Goal: Find contact information: Find contact information

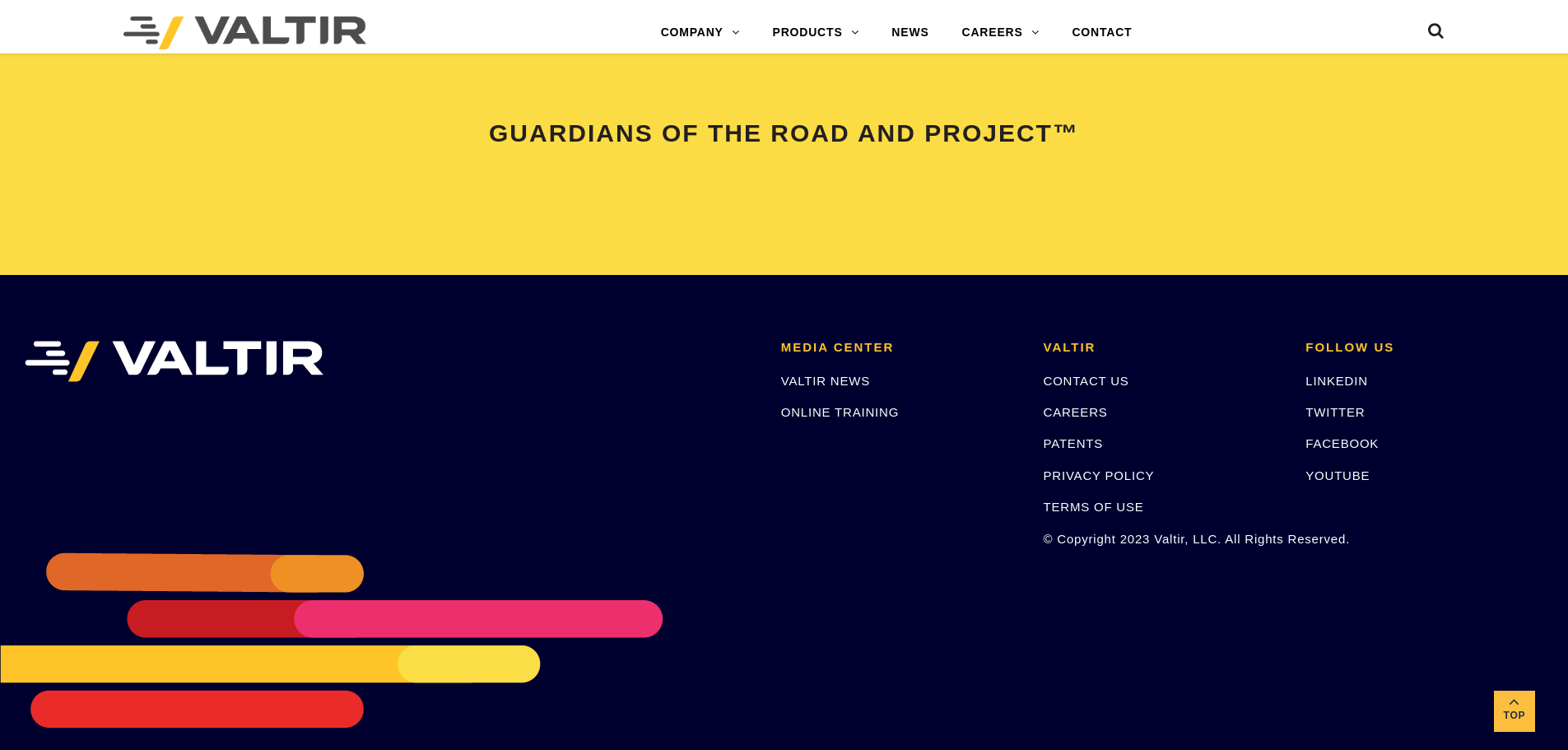
scroll to position [3457, 0]
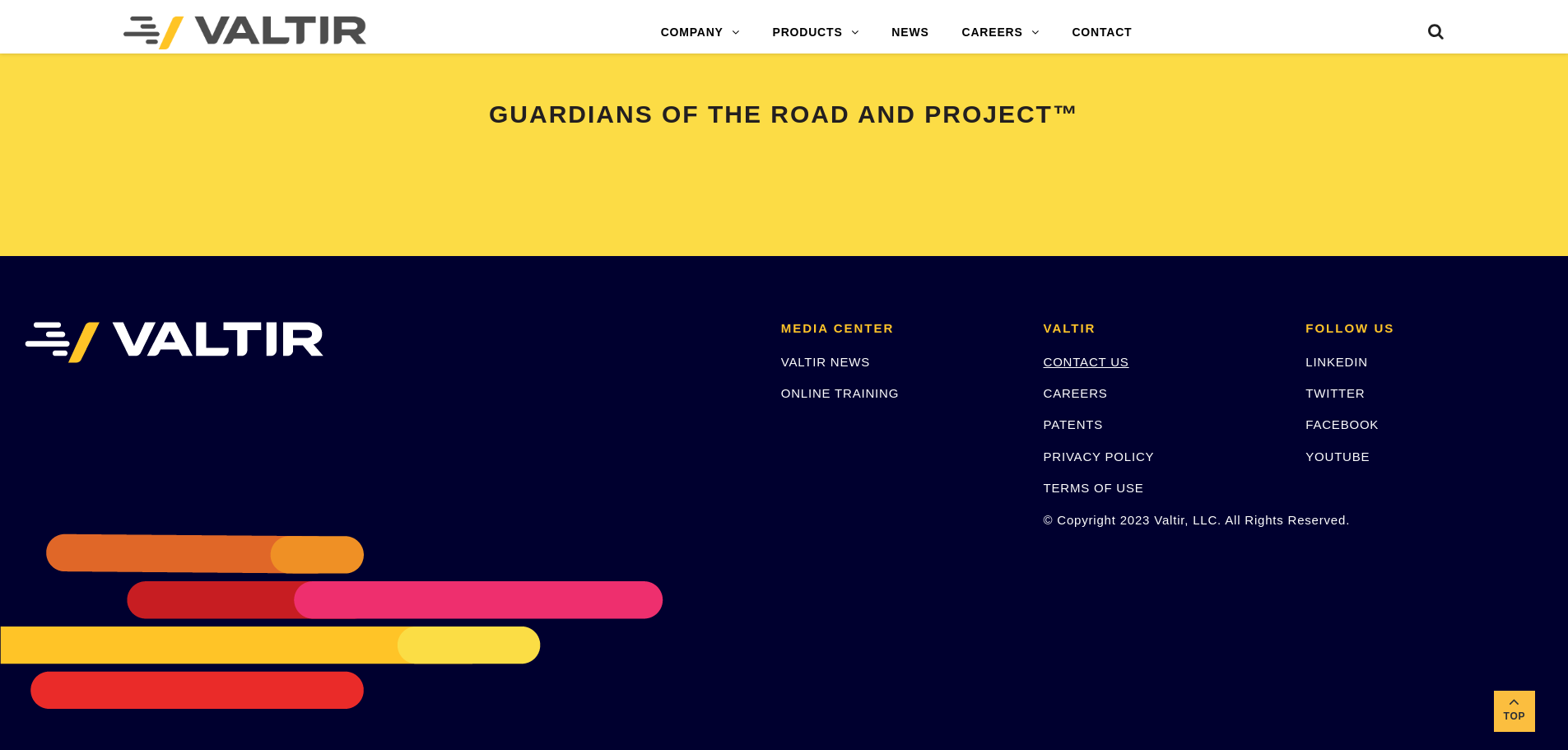
click at [1096, 356] on link "CONTACT US" at bounding box center [1086, 362] width 85 height 14
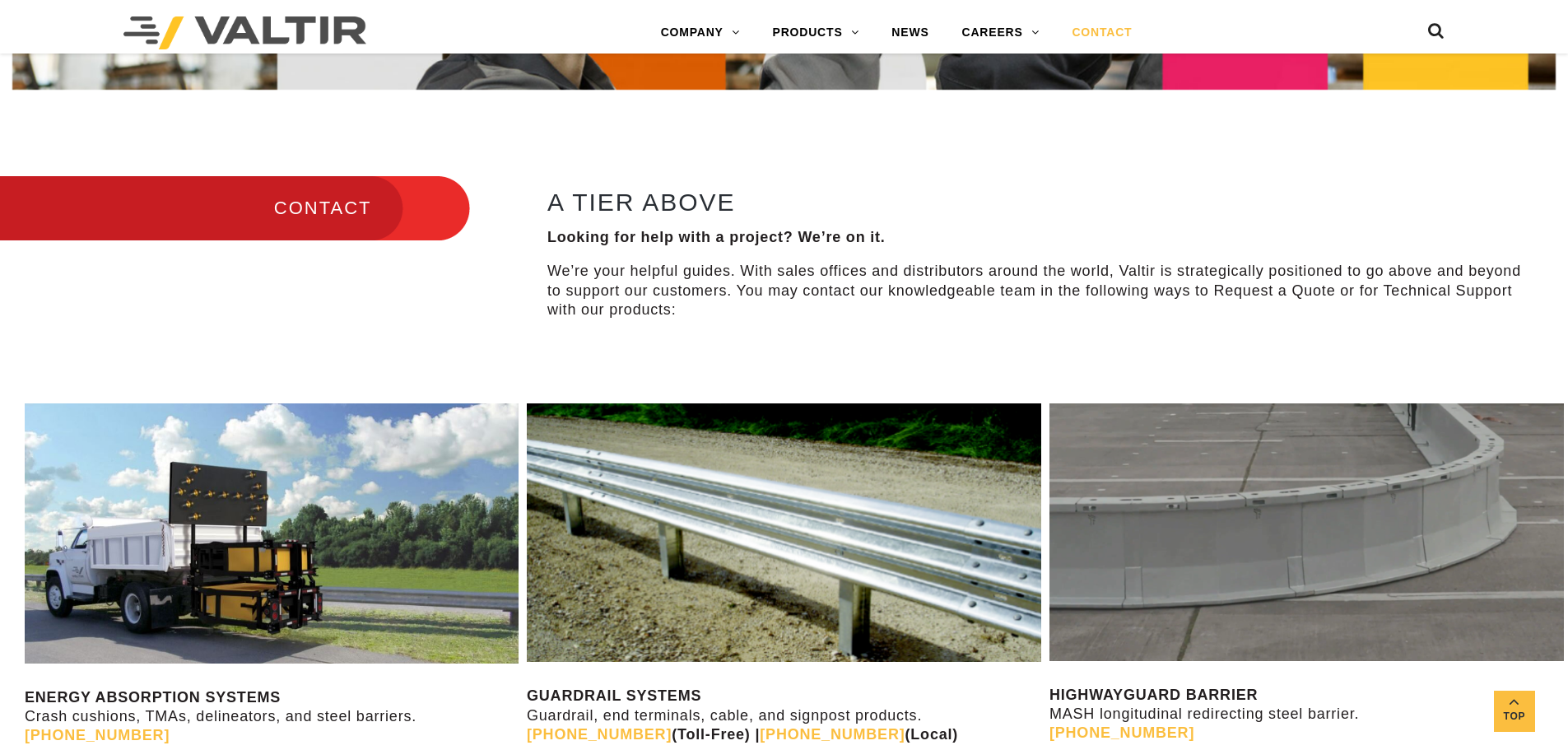
scroll to position [906, 0]
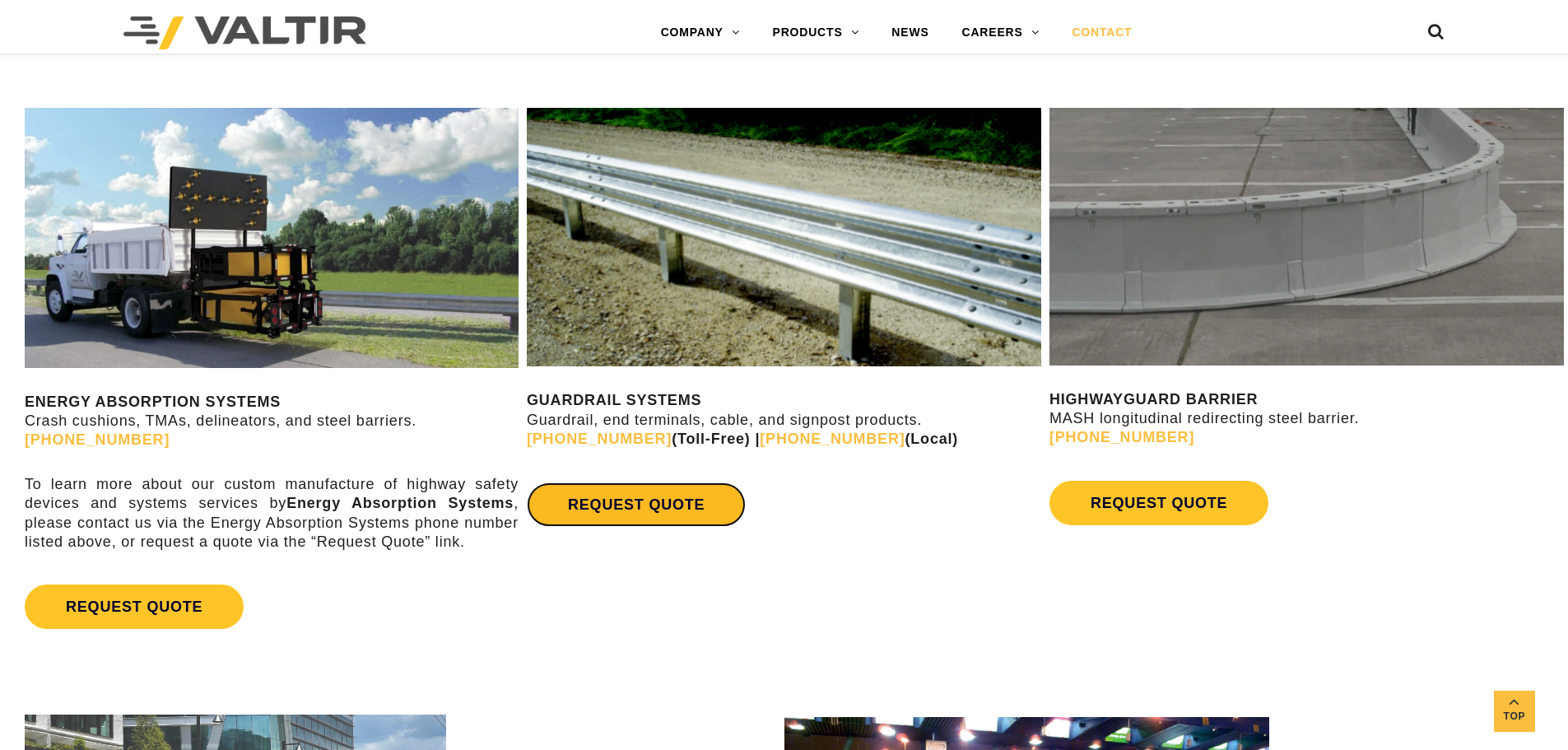
click at [611, 508] on link "REQUEST QUOTE" at bounding box center [636, 504] width 219 height 45
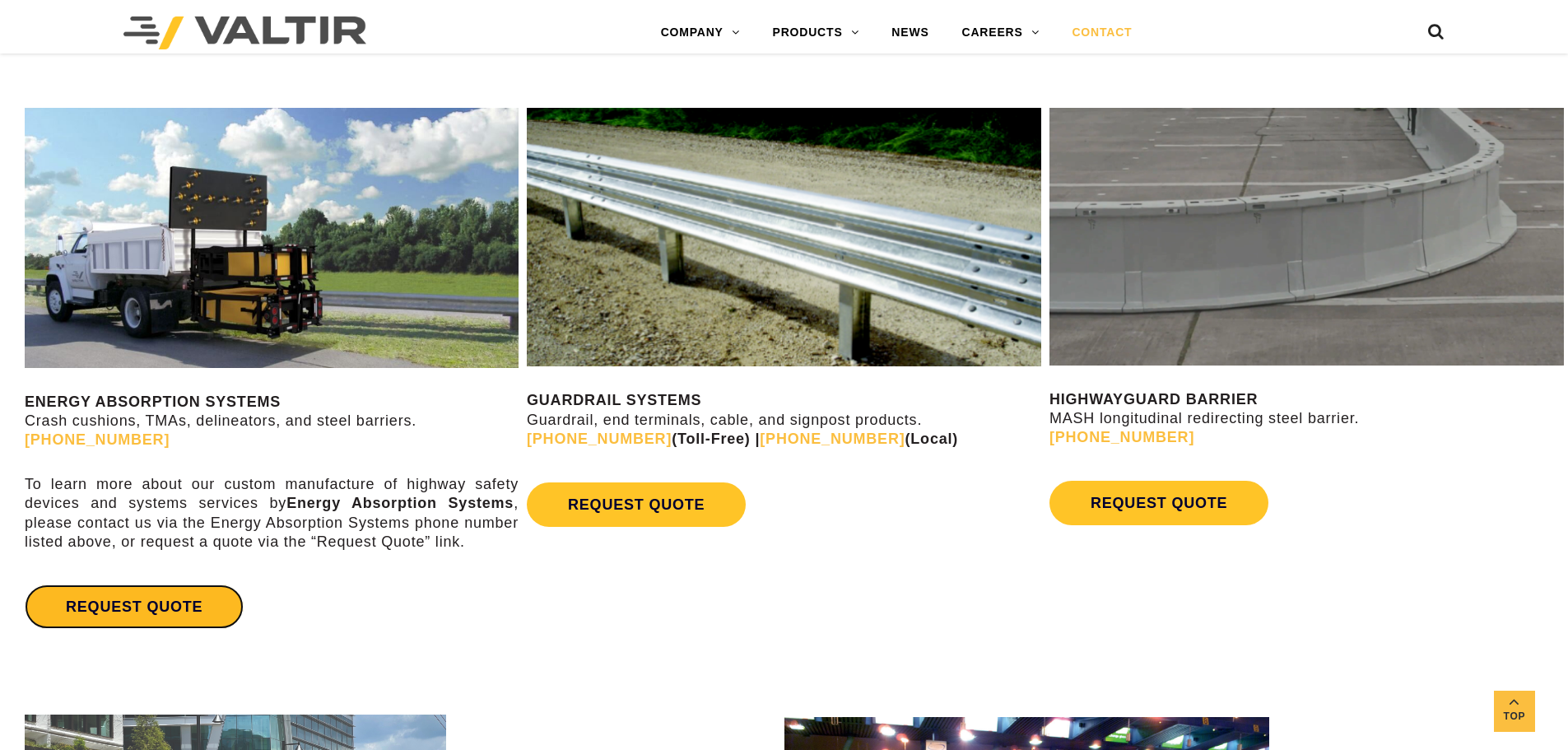
click at [189, 617] on link "REQUEST QUOTE" at bounding box center [134, 606] width 219 height 45
